Goal: Use online tool/utility: Utilize a website feature to perform a specific function

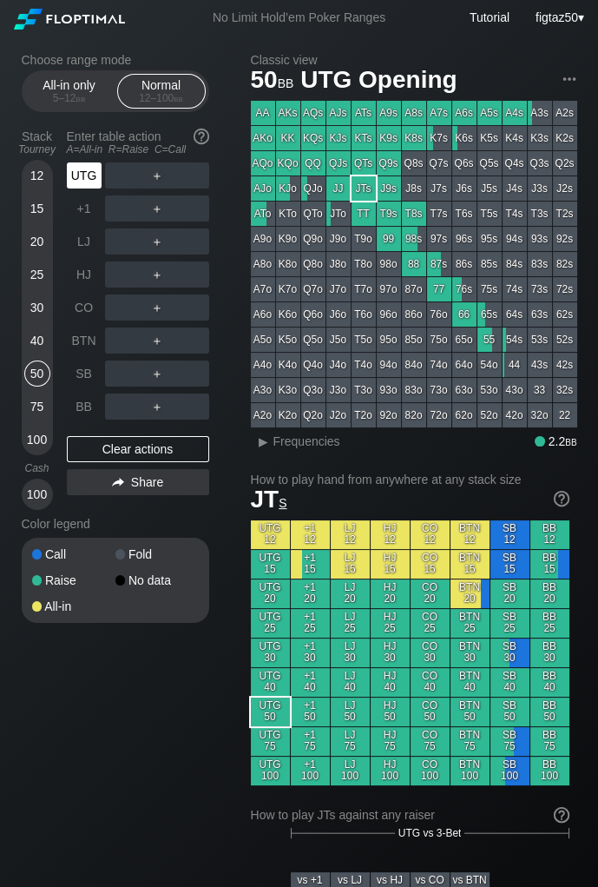
click at [91, 175] on div "UTG" at bounding box center [84, 175] width 35 height 26
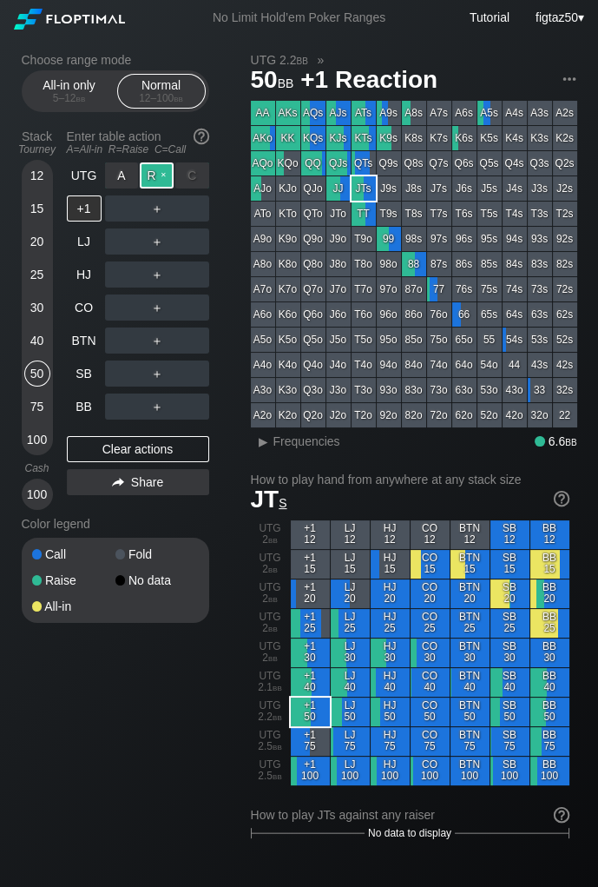
click at [156, 175] on div "R ✕" at bounding box center [157, 175] width 34 height 26
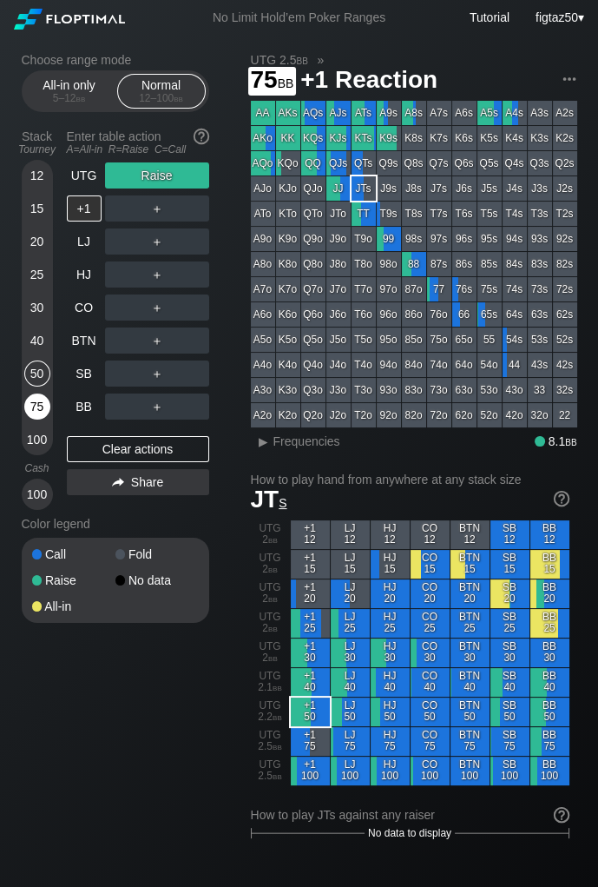
click at [40, 406] on div "75" at bounding box center [37, 406] width 26 height 26
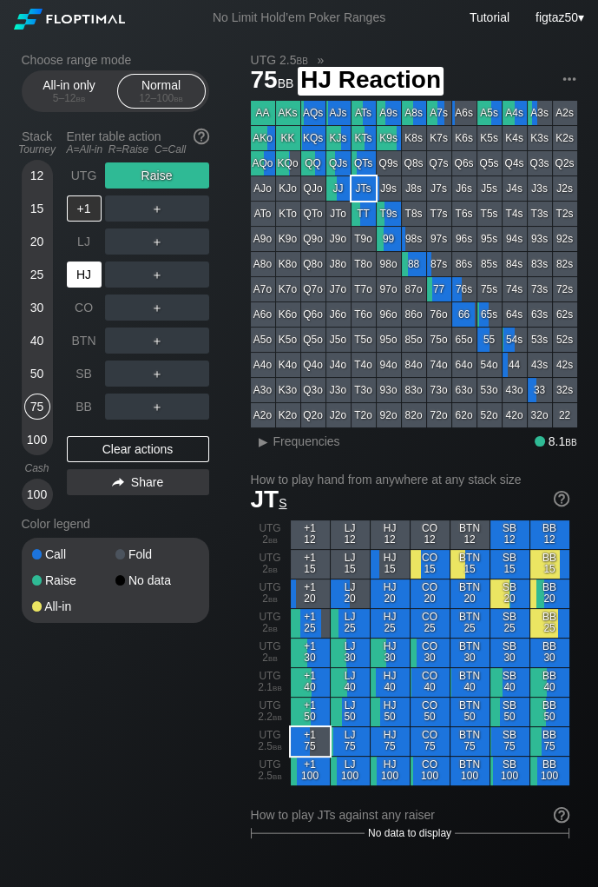
click at [83, 277] on div "HJ" at bounding box center [84, 274] width 35 height 26
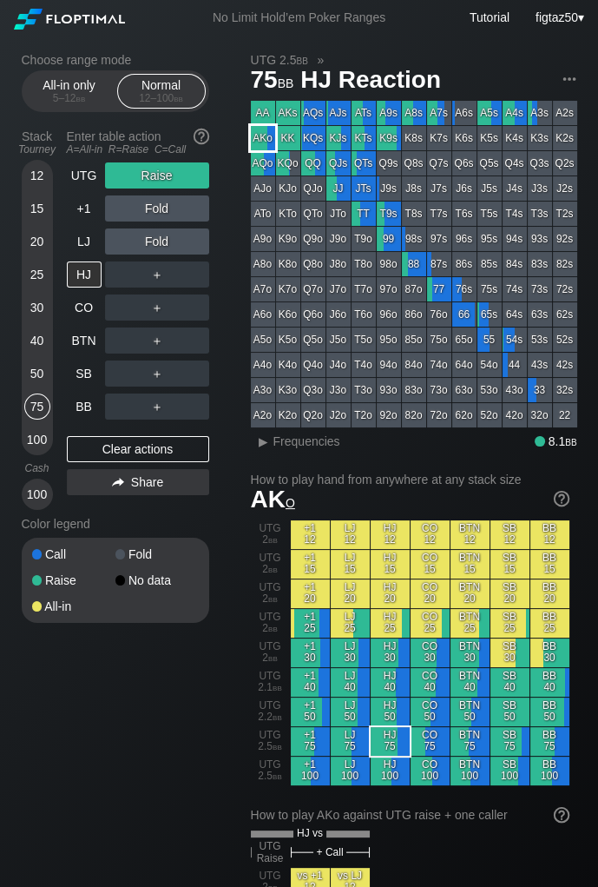
click at [260, 137] on div "AKo" at bounding box center [263, 138] width 24 height 24
click at [156, 446] on div "Clear actions" at bounding box center [138, 449] width 142 height 26
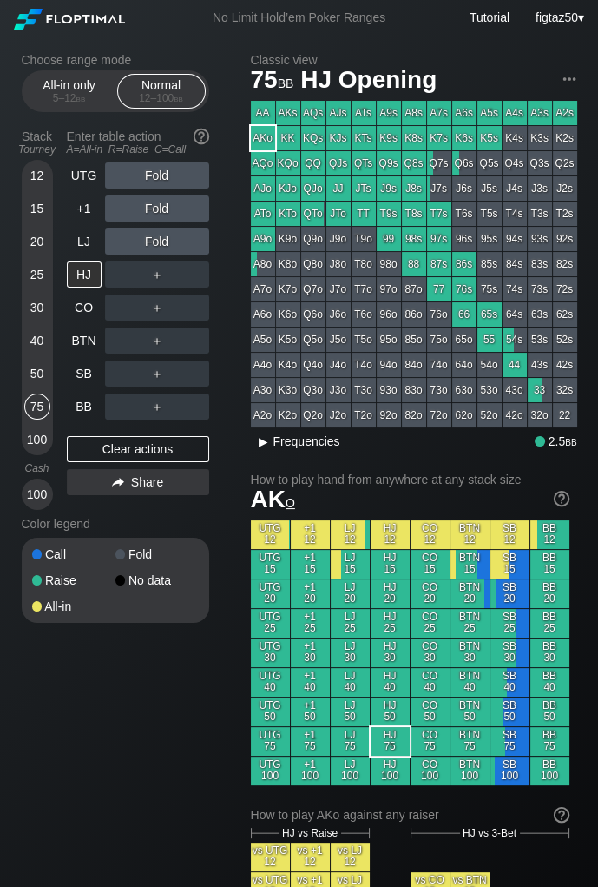
click at [285, 439] on span "Frequencies" at bounding box center [307, 441] width 67 height 14
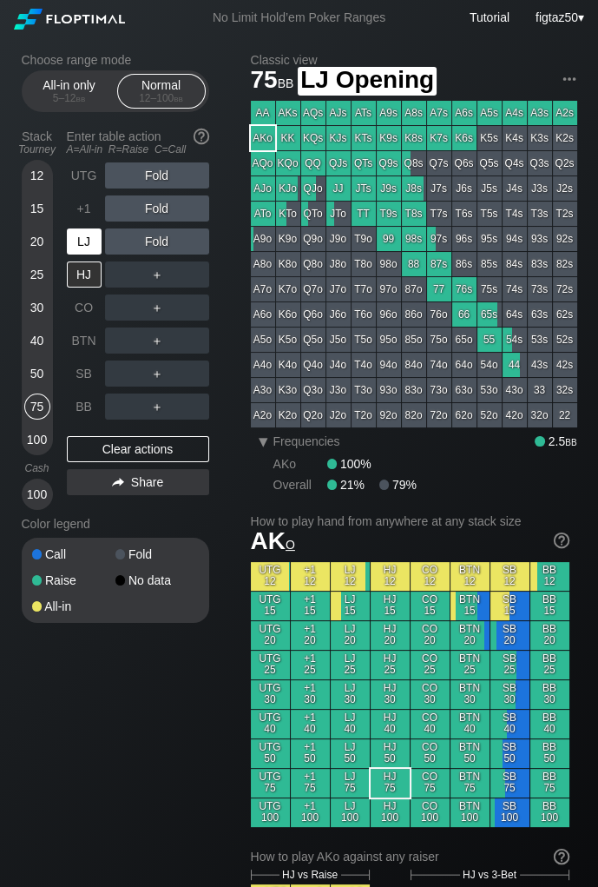
click at [79, 236] on div "LJ" at bounding box center [84, 241] width 35 height 26
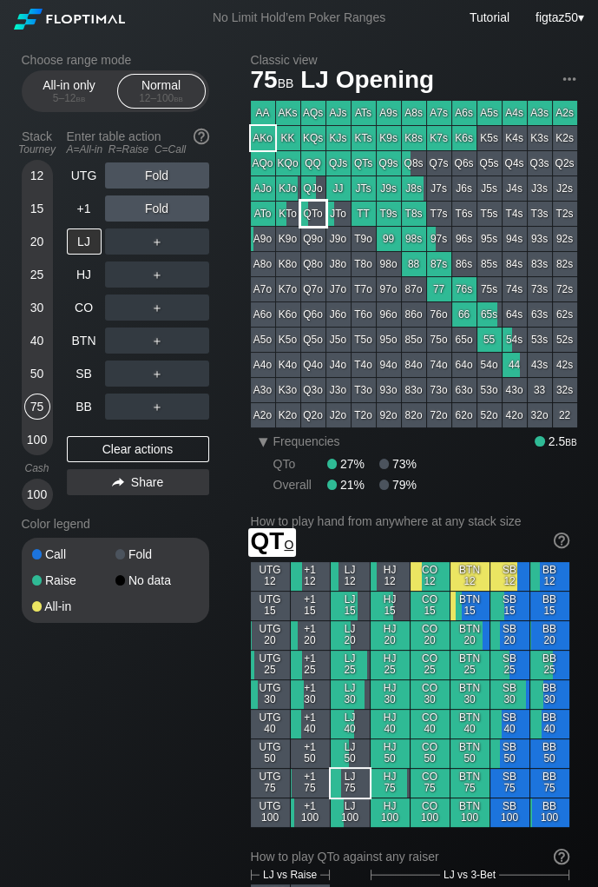
click at [314, 214] on div "QTo" at bounding box center [313, 213] width 24 height 24
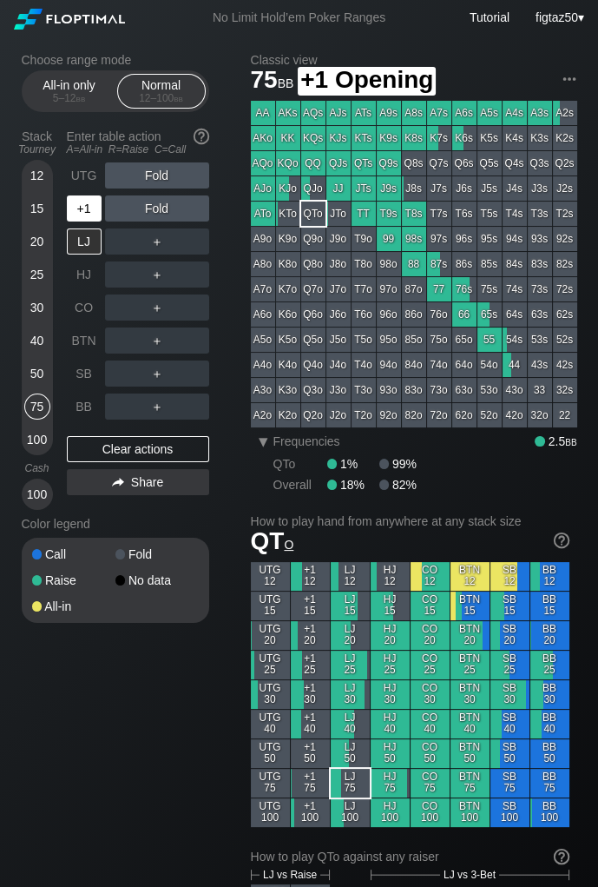
click at [83, 207] on div "+1" at bounding box center [84, 208] width 35 height 26
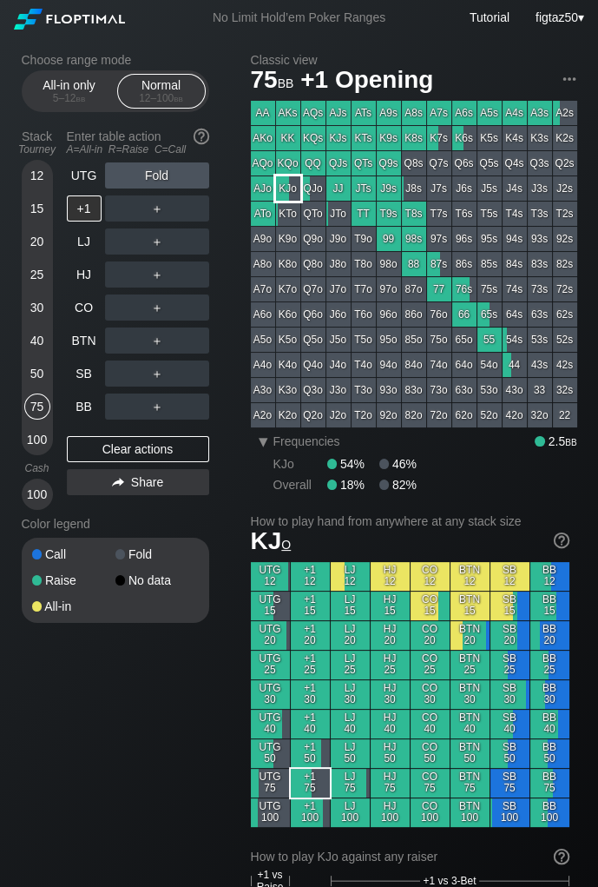
click at [286, 193] on div "KJo" at bounding box center [288, 188] width 24 height 24
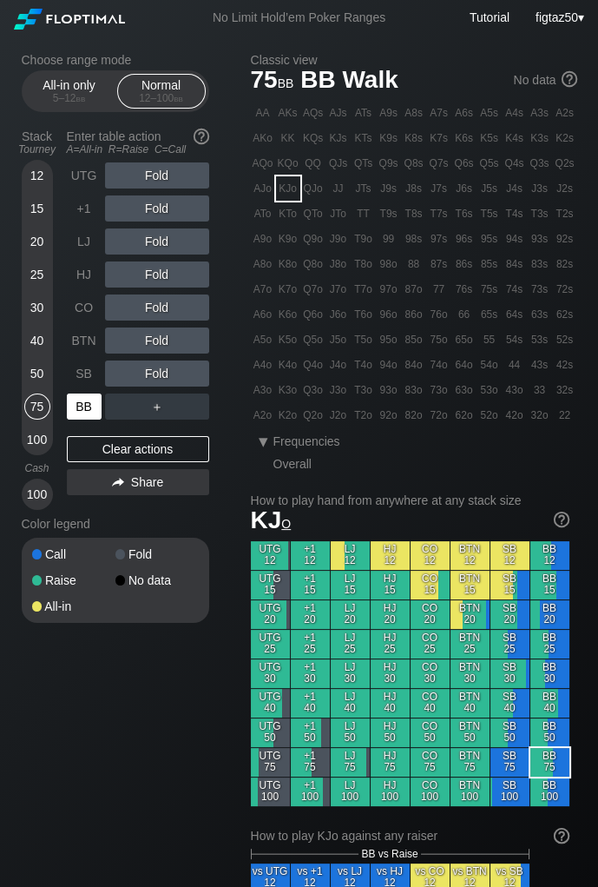
click at [80, 407] on div "BB" at bounding box center [84, 406] width 35 height 26
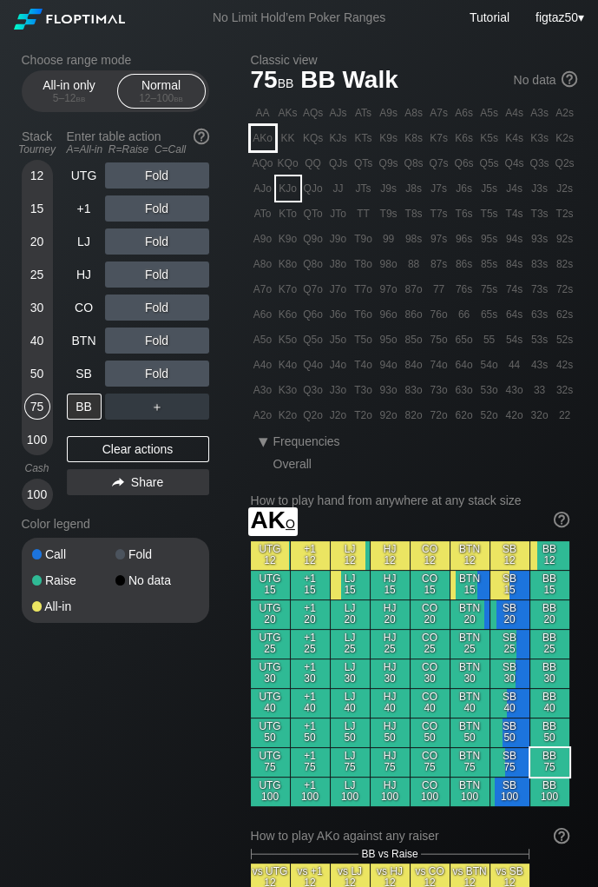
click at [265, 145] on div "AKo" at bounding box center [263, 138] width 24 height 24
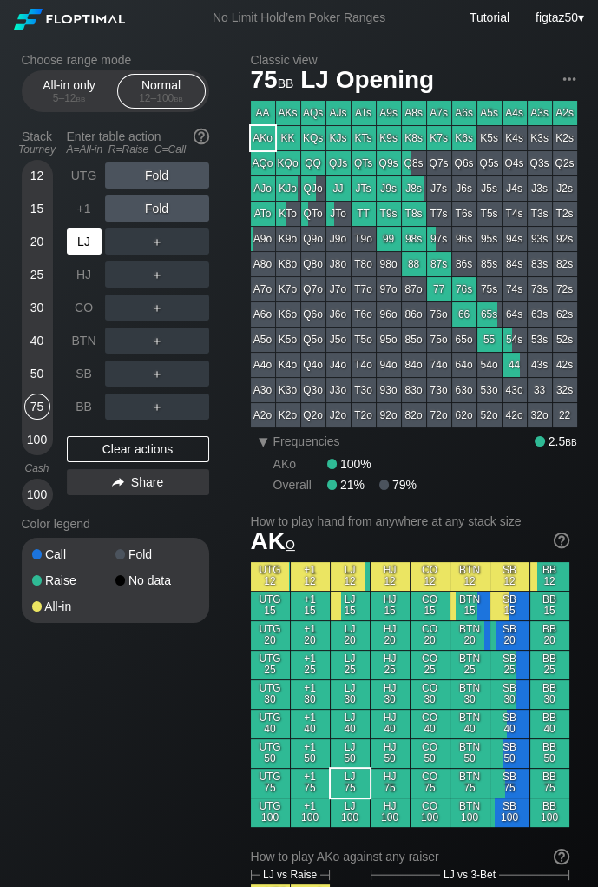
click at [83, 239] on div "LJ" at bounding box center [84, 241] width 35 height 26
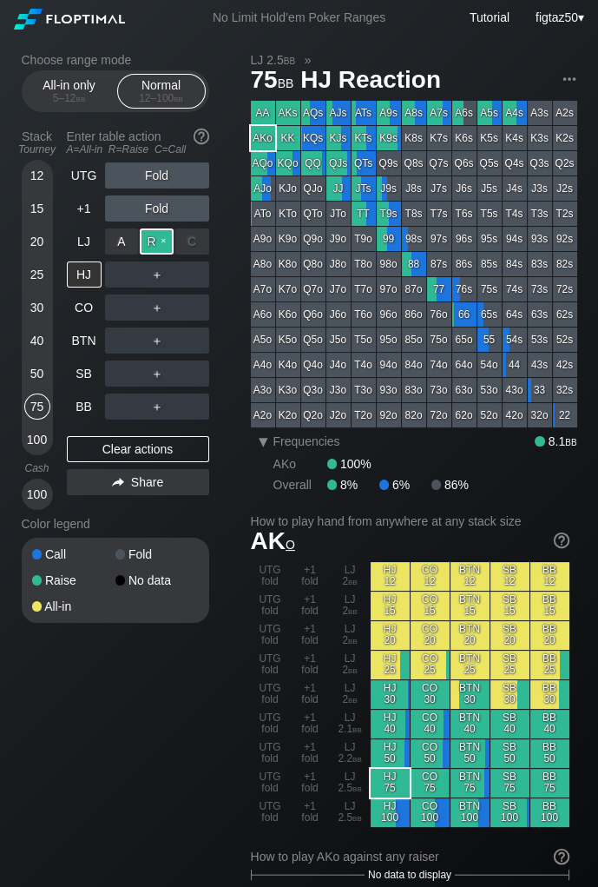
click at [149, 238] on div "R ✕" at bounding box center [157, 241] width 34 height 26
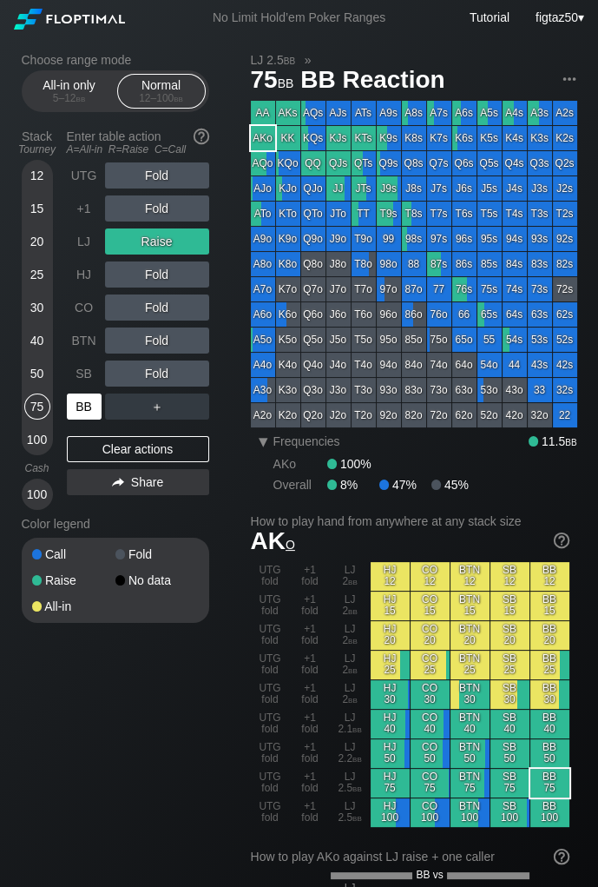
click at [82, 400] on div "BB" at bounding box center [84, 406] width 35 height 26
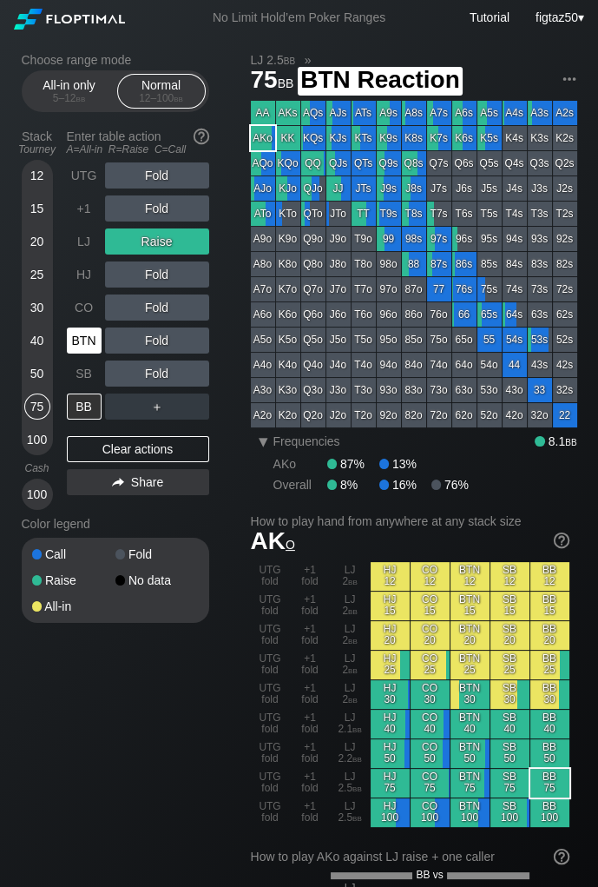
click at [79, 340] on div "BTN" at bounding box center [84, 340] width 35 height 26
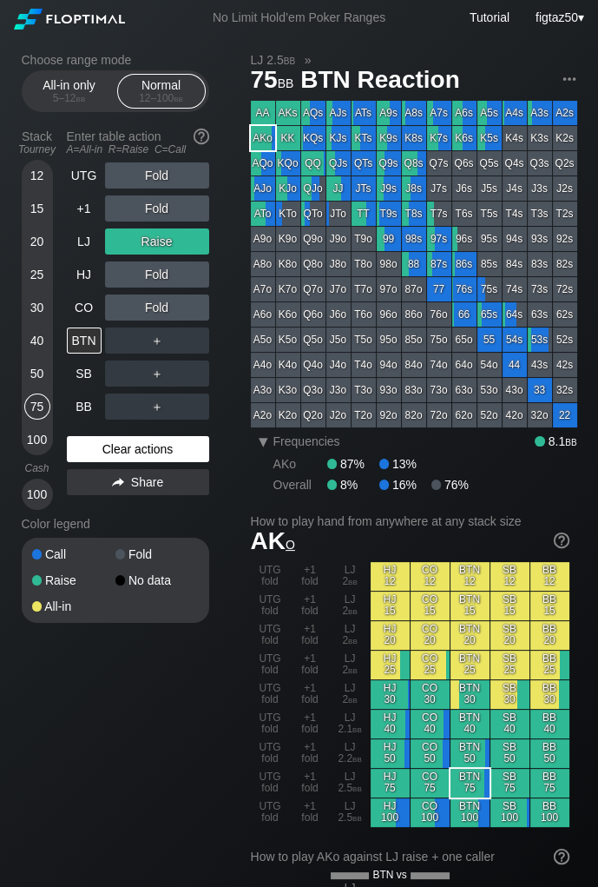
click at [167, 445] on div "Clear actions" at bounding box center [138, 449] width 142 height 26
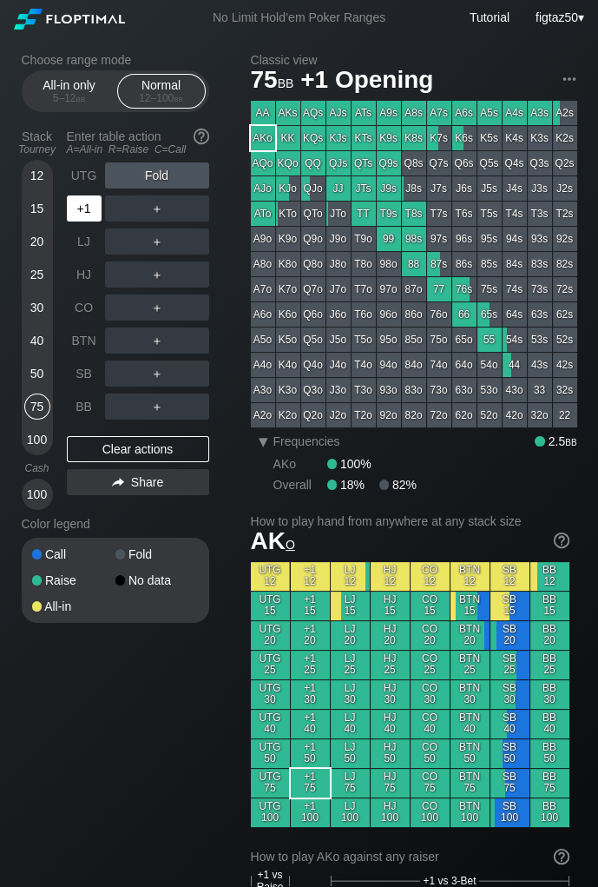
click at [83, 214] on div "+1" at bounding box center [84, 208] width 35 height 26
click at [158, 206] on div "R ✕" at bounding box center [157, 208] width 34 height 26
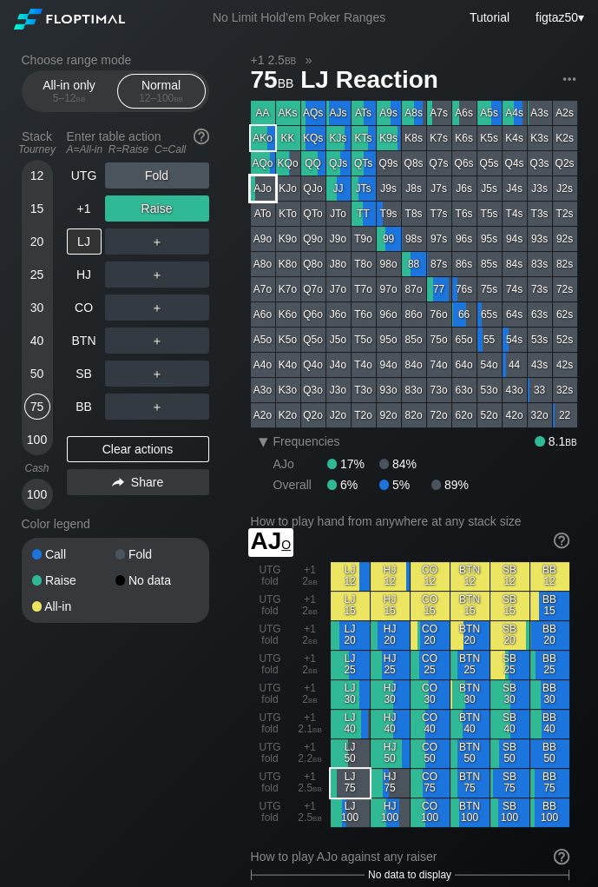
click at [267, 195] on div "AJo" at bounding box center [263, 188] width 24 height 24
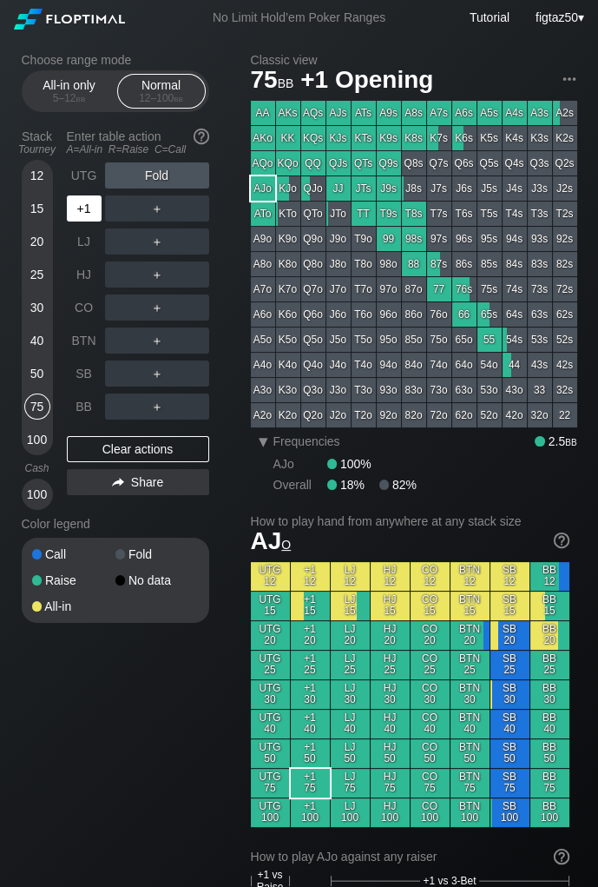
click at [89, 210] on div "+1" at bounding box center [84, 208] width 35 height 26
click at [270, 185] on div "AJo" at bounding box center [263, 188] width 24 height 24
click at [162, 205] on div "R ✕" at bounding box center [157, 208] width 34 height 26
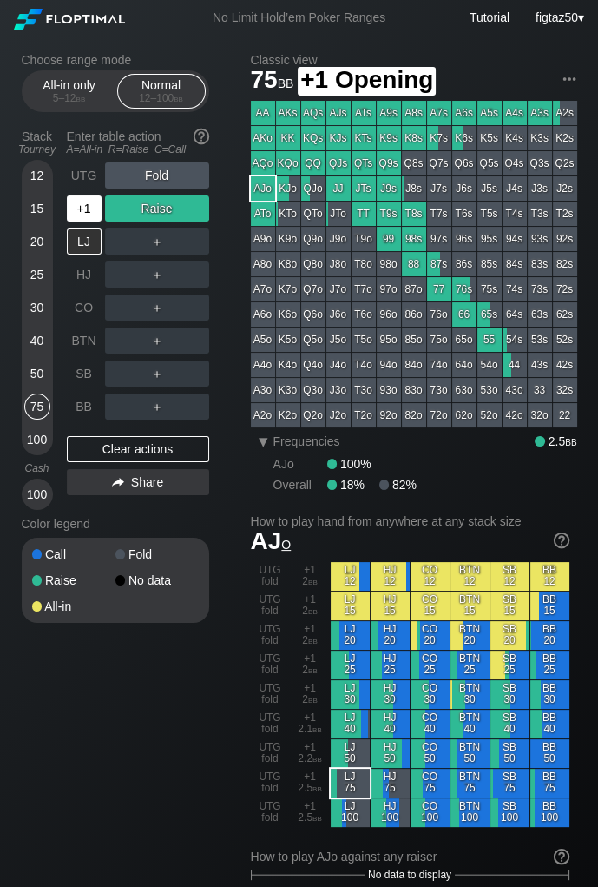
click at [94, 205] on div "+1" at bounding box center [84, 208] width 35 height 26
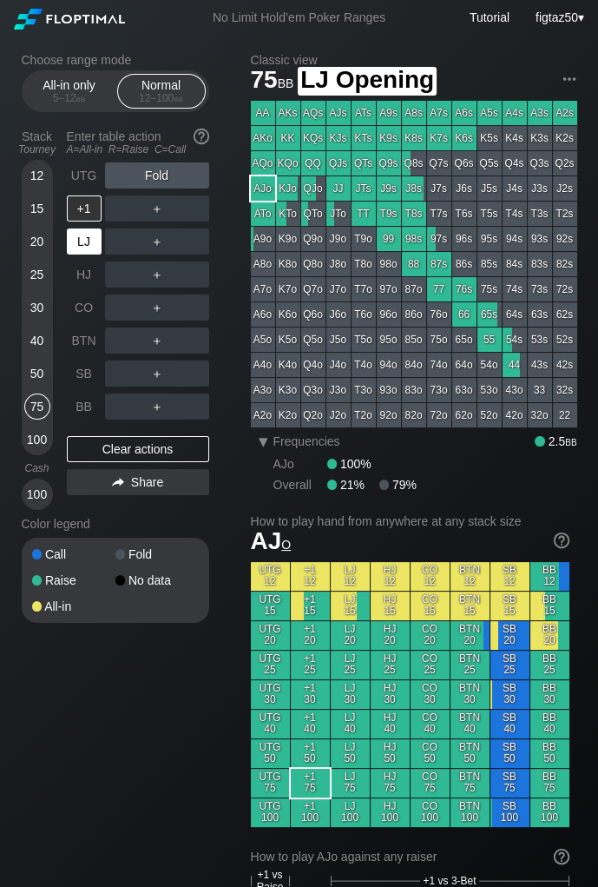
click at [95, 242] on div "LJ" at bounding box center [84, 241] width 35 height 26
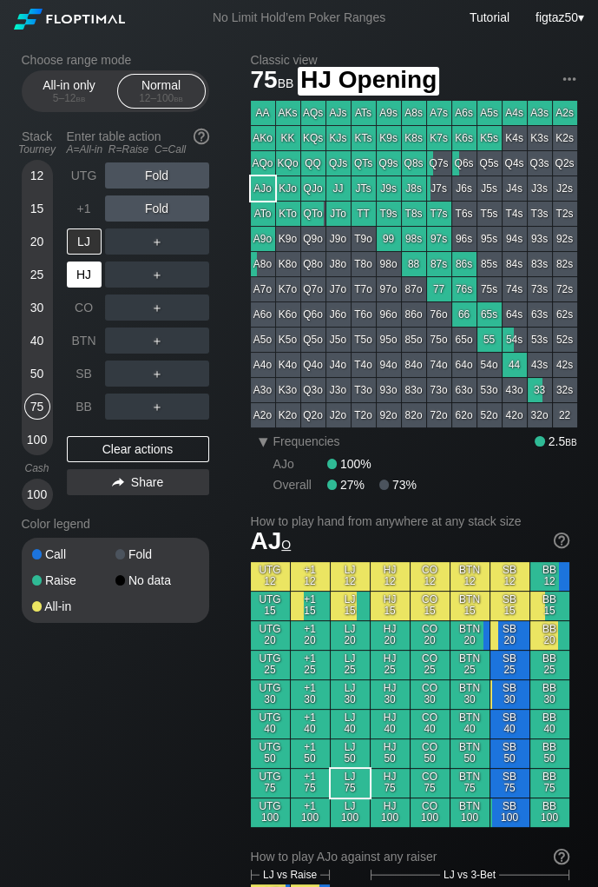
click at [83, 267] on div "HJ" at bounding box center [84, 274] width 35 height 26
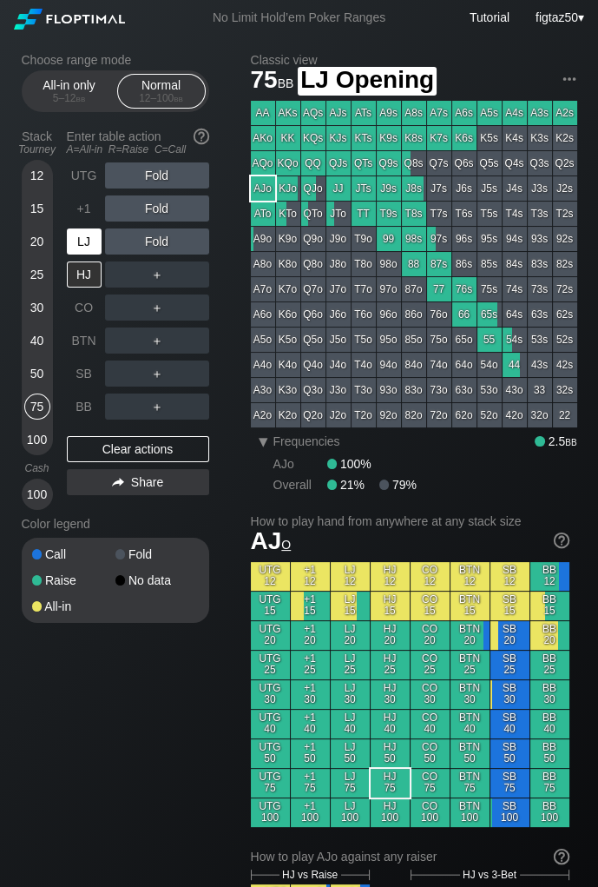
click at [86, 237] on div "LJ" at bounding box center [84, 241] width 35 height 26
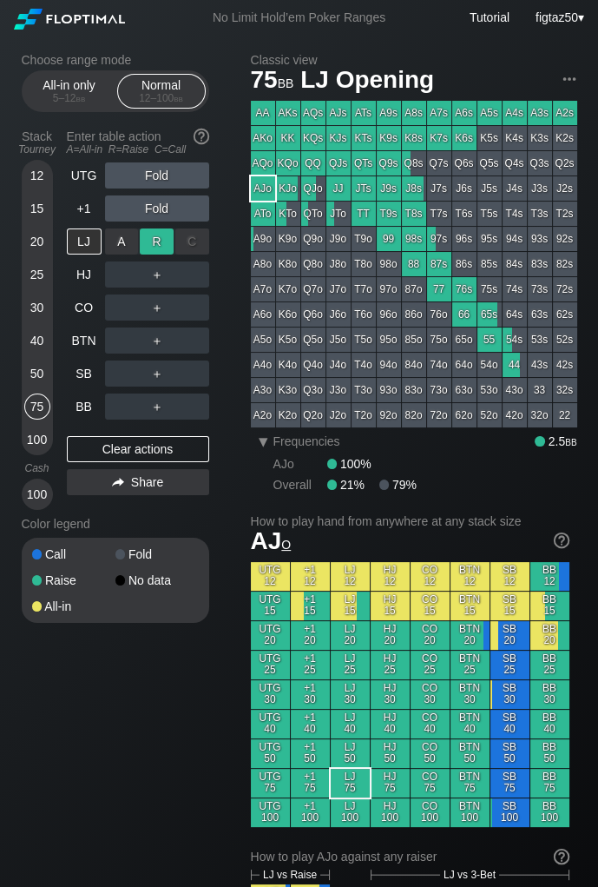
click at [157, 239] on div "R ✕" at bounding box center [157, 241] width 34 height 26
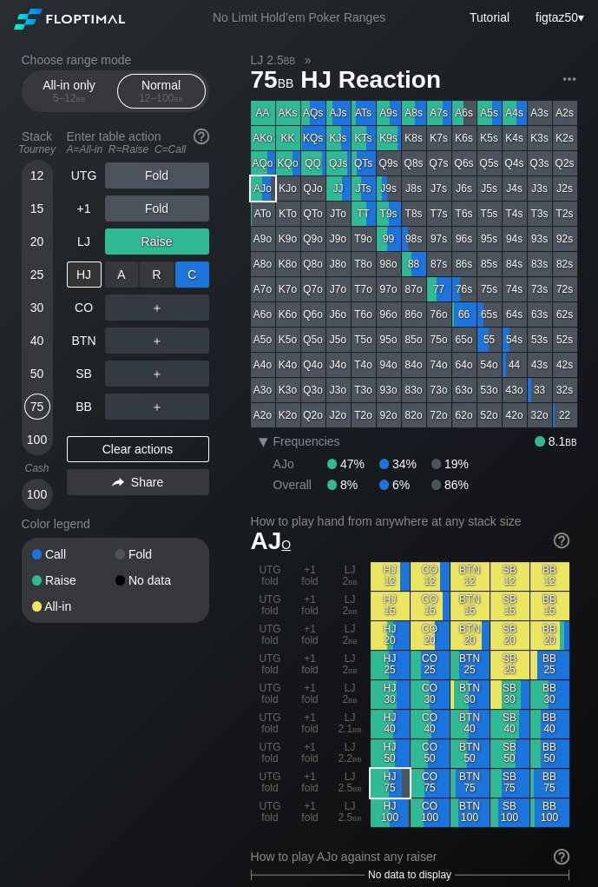
click at [191, 270] on div "C ✕" at bounding box center [192, 274] width 34 height 26
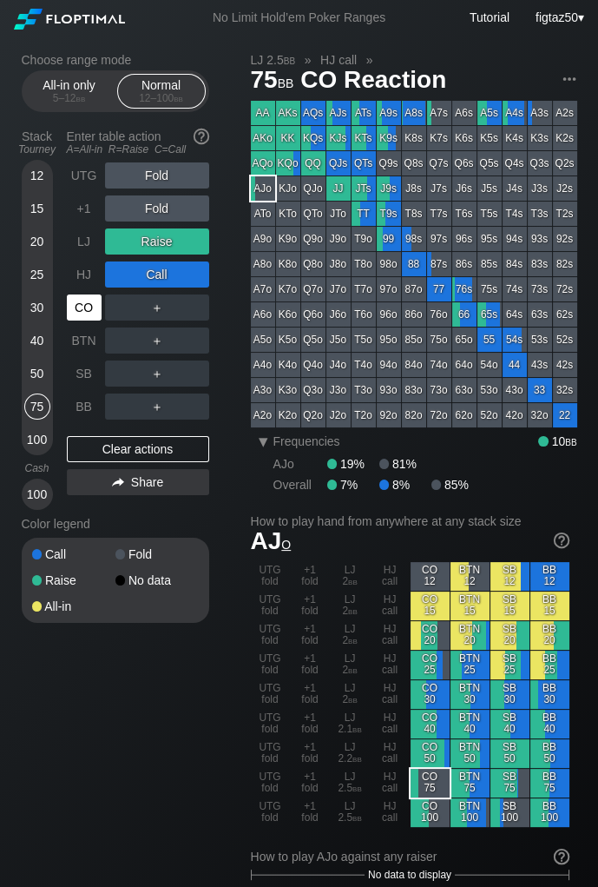
click at [83, 307] on div "CO" at bounding box center [84, 307] width 35 height 26
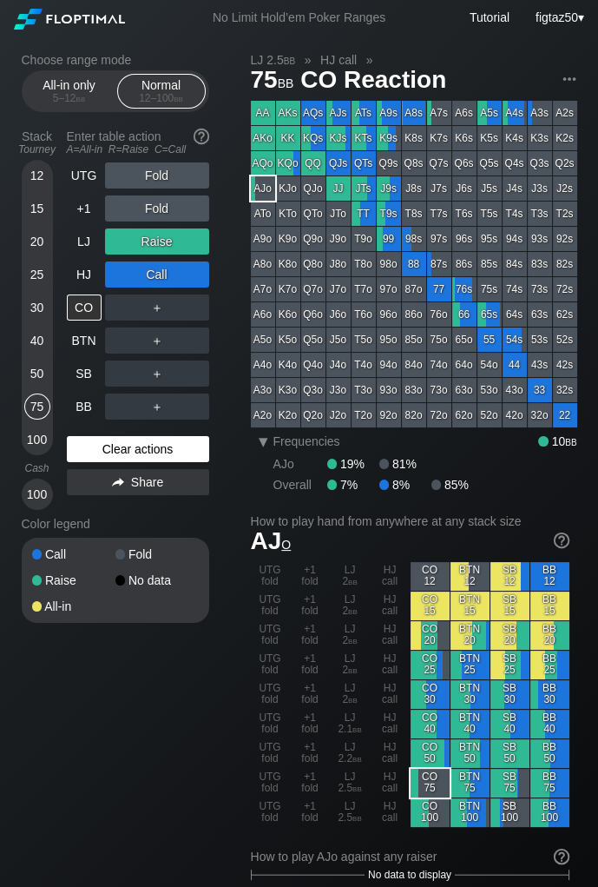
click at [176, 442] on div "Clear actions" at bounding box center [138, 449] width 142 height 26
